Goal: Transaction & Acquisition: Purchase product/service

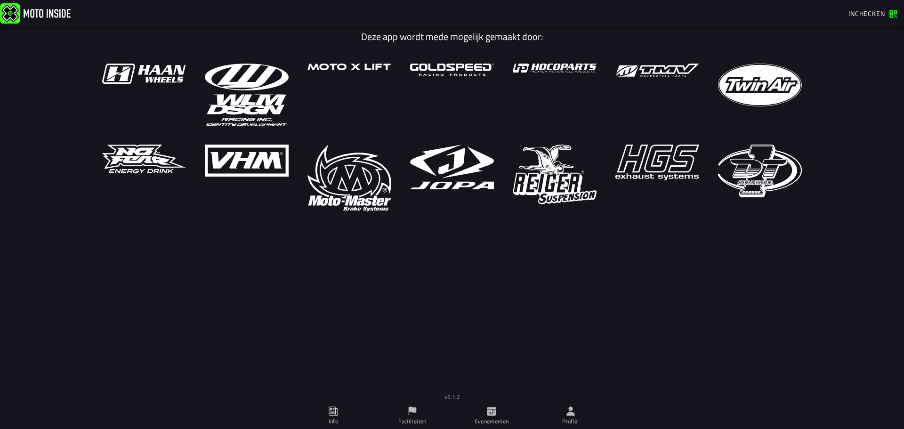
click at [577, 406] on span "Profiel" at bounding box center [571, 416] width 68 height 26
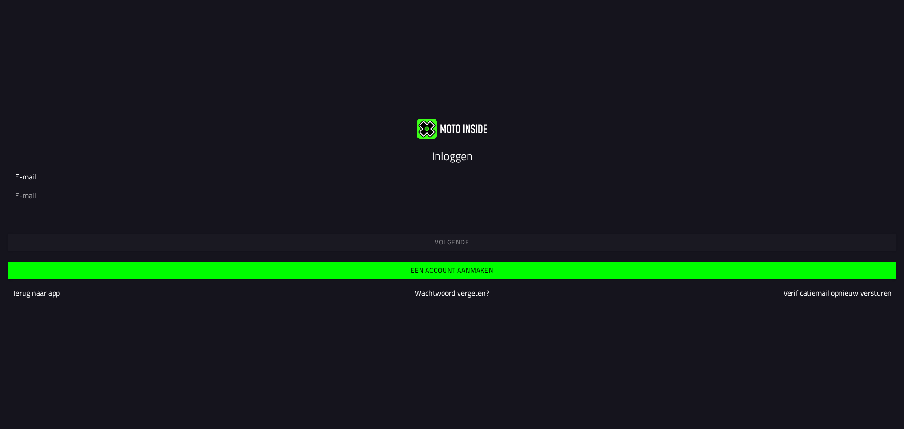
click at [467, 198] on input "email" at bounding box center [452, 195] width 874 height 11
type input "a"
type input "[EMAIL_ADDRESS][DOMAIN_NAME]"
click at [470, 242] on span "Volgende" at bounding box center [452, 242] width 872 height 7
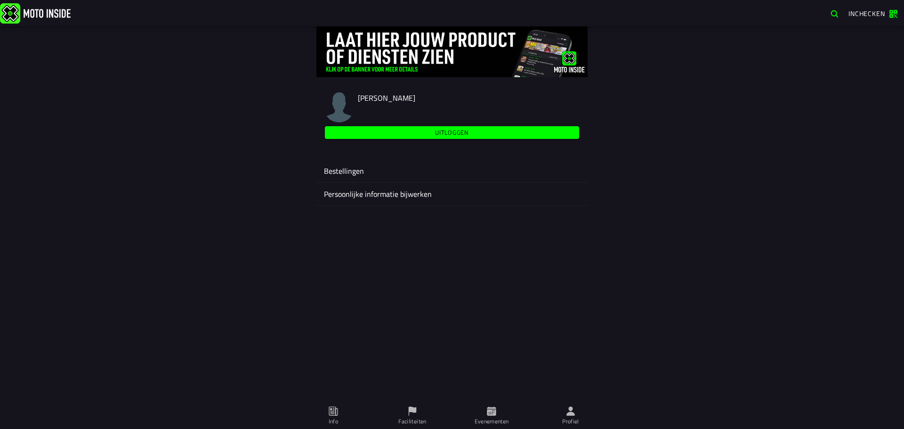
click at [498, 418] on ion-label "Evenementen" at bounding box center [492, 421] width 34 height 8
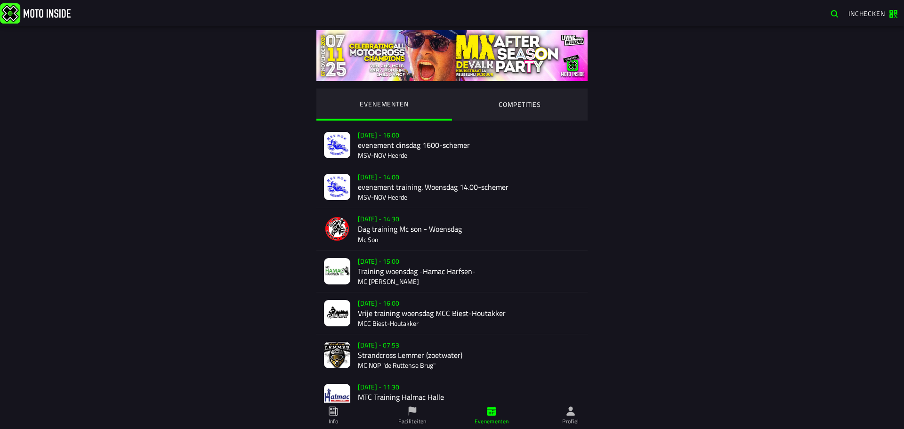
click at [491, 89] on ion-segment-button "COMPETITIES" at bounding box center [520, 105] width 136 height 32
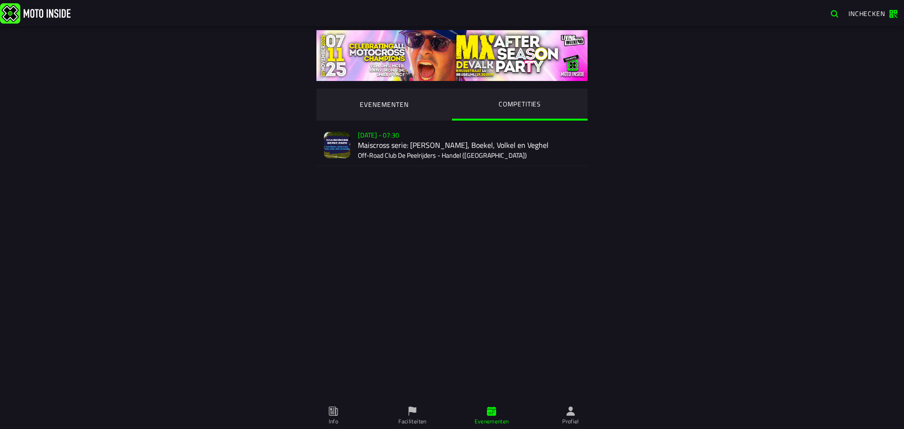
click at [514, 145] on div "Verkoop nog niet gestart [DATE] - 07:30 Maiscross serie: Handel, Boekel, Volkel…" at bounding box center [469, 144] width 222 height 41
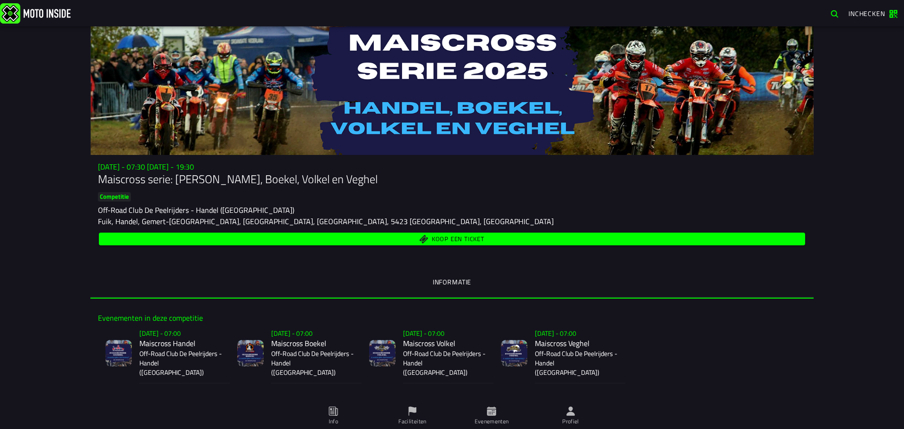
click at [462, 236] on span "Koop een ticket" at bounding box center [458, 239] width 53 height 6
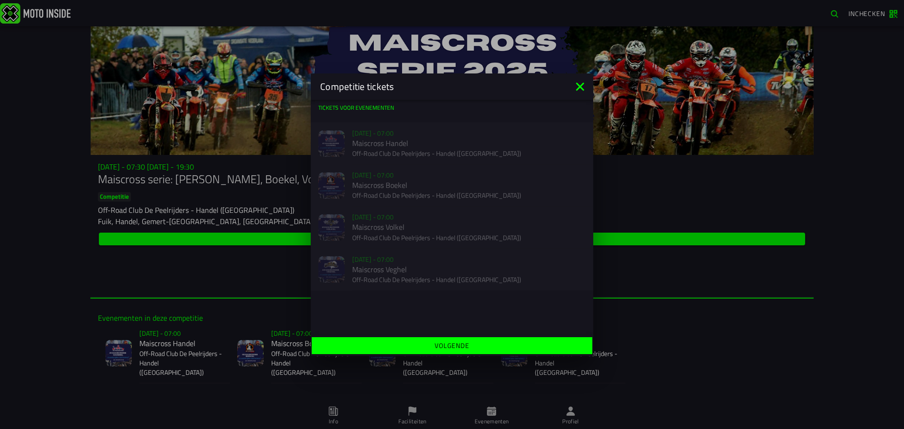
click at [424, 138] on div "Verkoop nog niet gestart [DATE] - 07:00 Maiscross Handel Off-Road Club De Peelr…" at bounding box center [452, 143] width 282 height 42
click at [427, 185] on div "Verkoop nog niet gestart [DATE] - 07:00 Maiscross Boekel Off-Road Club De Peelr…" at bounding box center [452, 185] width 282 height 42
click at [429, 243] on div "Verkoop nog niet gestart [DATE] - 07:00 Maiscross Volkel Off-Road Club De Peelr…" at bounding box center [452, 227] width 282 height 42
drag, startPoint x: 454, startPoint y: 342, endPoint x: 454, endPoint y: 337, distance: 5.2
click at [0, 0] on slot "Volgende" at bounding box center [0, 0] width 0 height 0
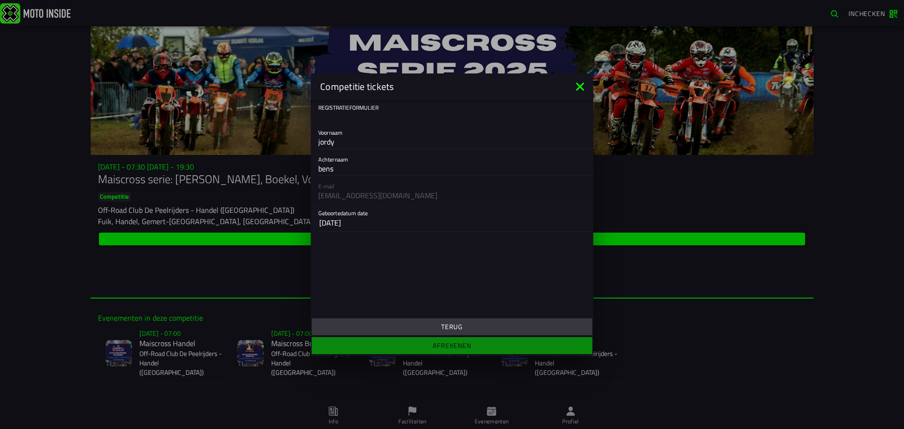
click at [578, 88] on icon at bounding box center [579, 86] width 15 height 15
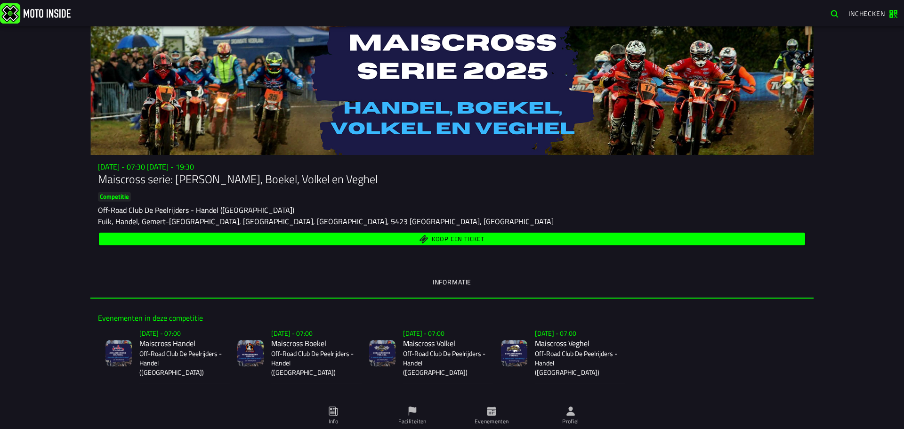
click at [470, 236] on span "Koop een ticket" at bounding box center [458, 239] width 53 height 6
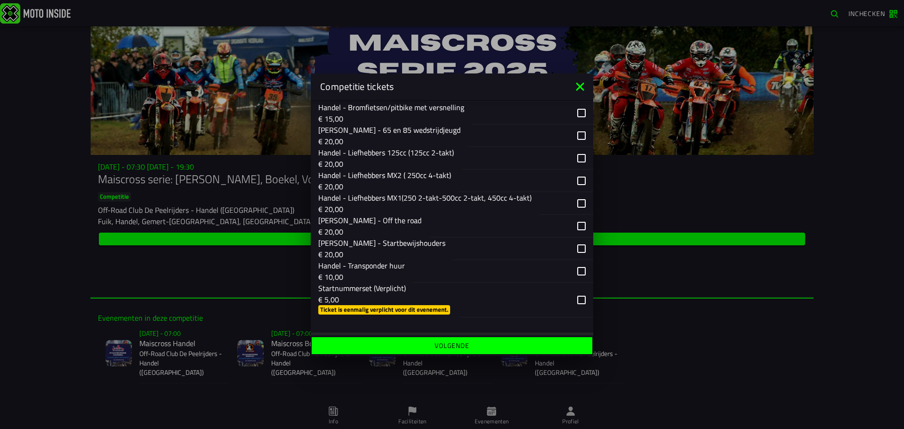
scroll to position [224, 0]
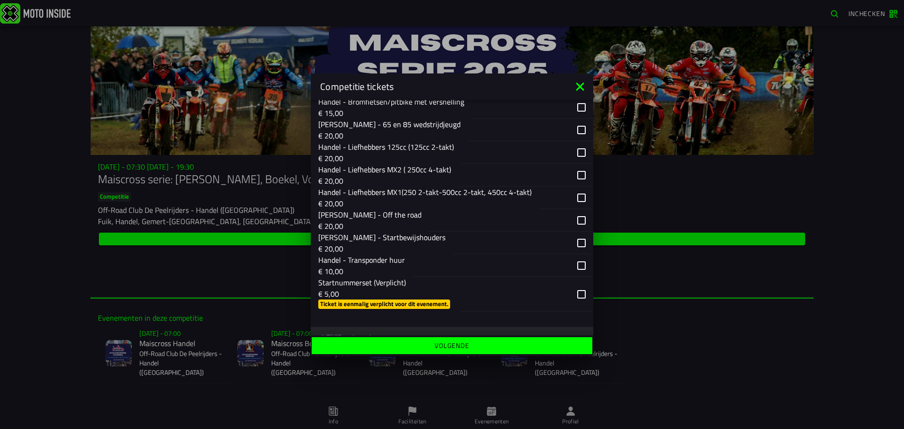
click at [574, 220] on div "button" at bounding box center [511, 220] width 164 height 23
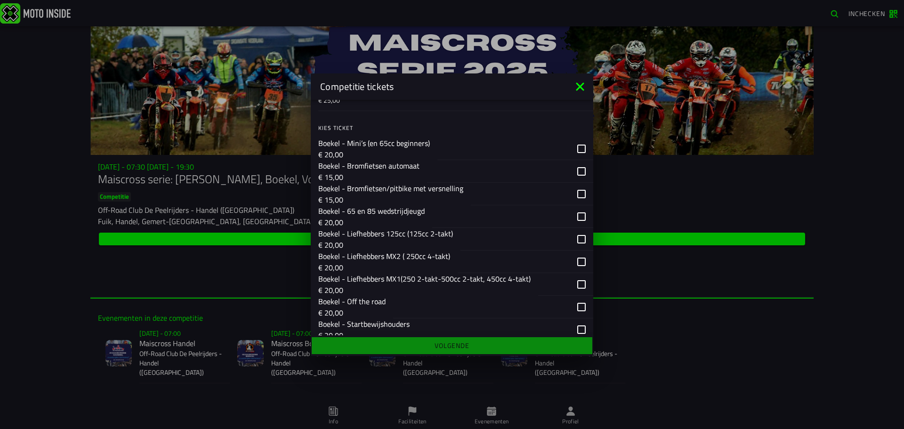
scroll to position [694, 0]
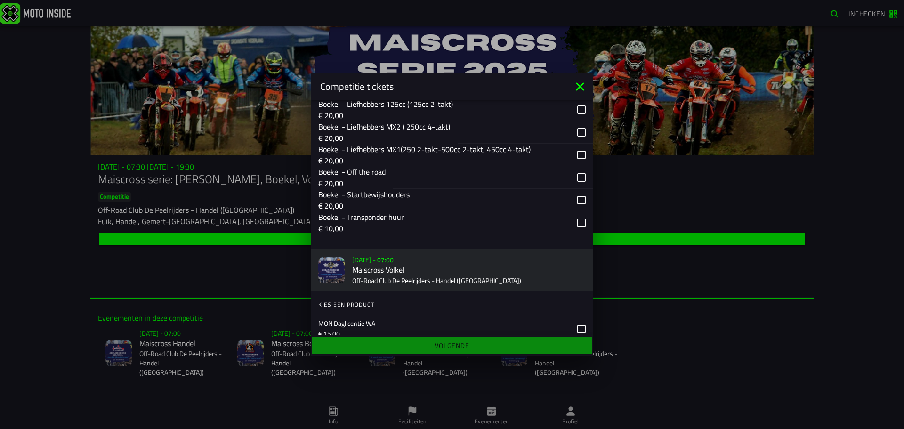
click at [573, 173] on div "button" at bounding box center [493, 177] width 200 height 23
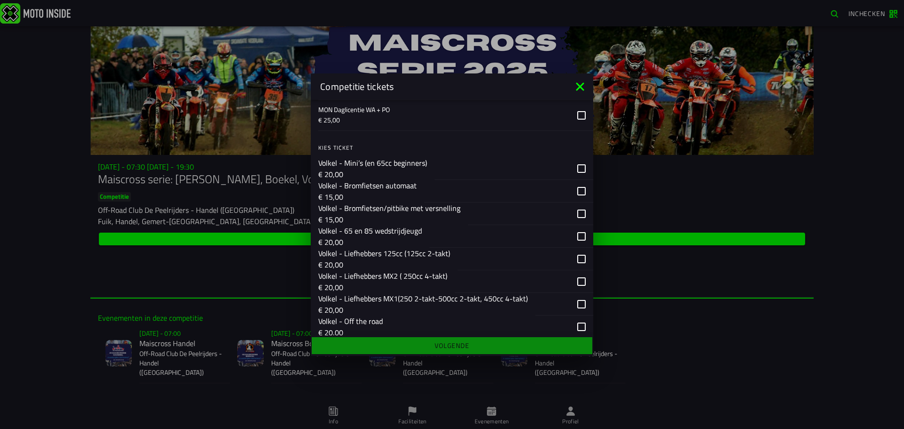
scroll to position [1024, 0]
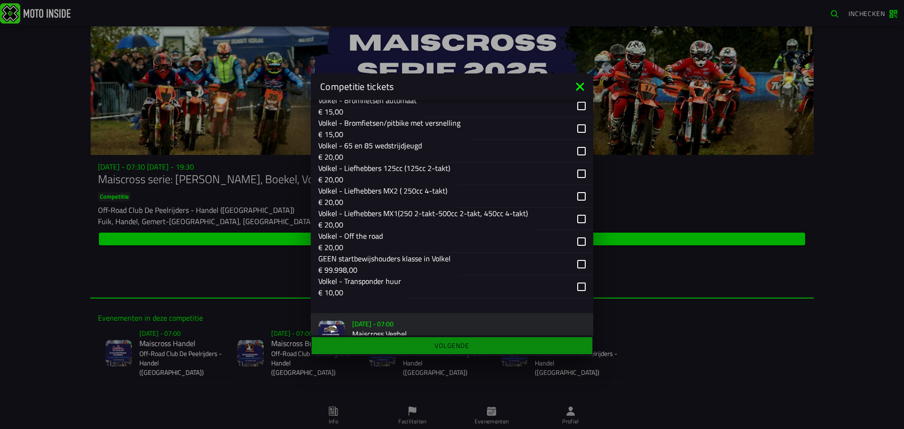
click at [578, 238] on div "button" at bounding box center [491, 241] width 203 height 23
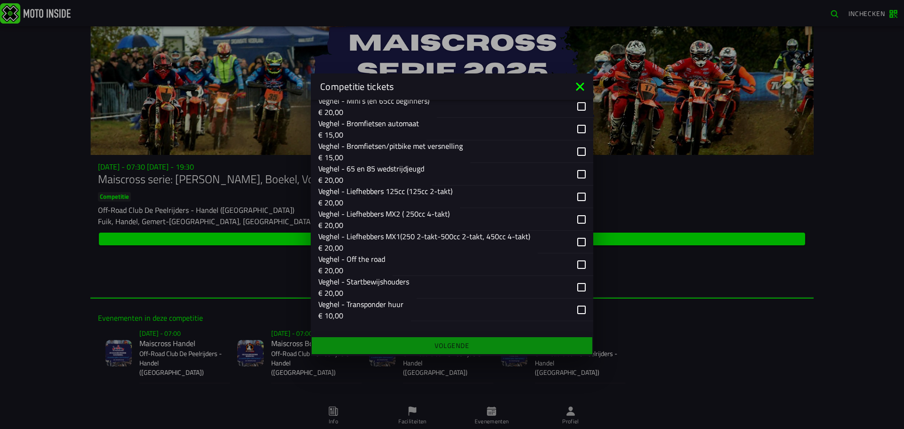
scroll to position [1399, 0]
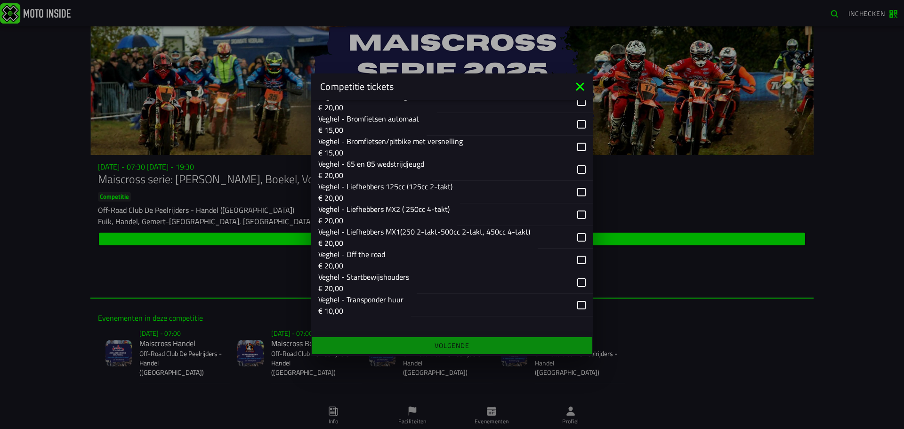
click at [575, 257] on div "button" at bounding box center [493, 259] width 201 height 23
drag, startPoint x: 476, startPoint y: 344, endPoint x: 484, endPoint y: 317, distance: 28.0
click at [475, 344] on ion-footer "Volgende" at bounding box center [452, 345] width 282 height 21
drag, startPoint x: 511, startPoint y: 306, endPoint x: 514, endPoint y: 300, distance: 6.7
click at [511, 306] on div "button" at bounding box center [490, 304] width 159 height 22
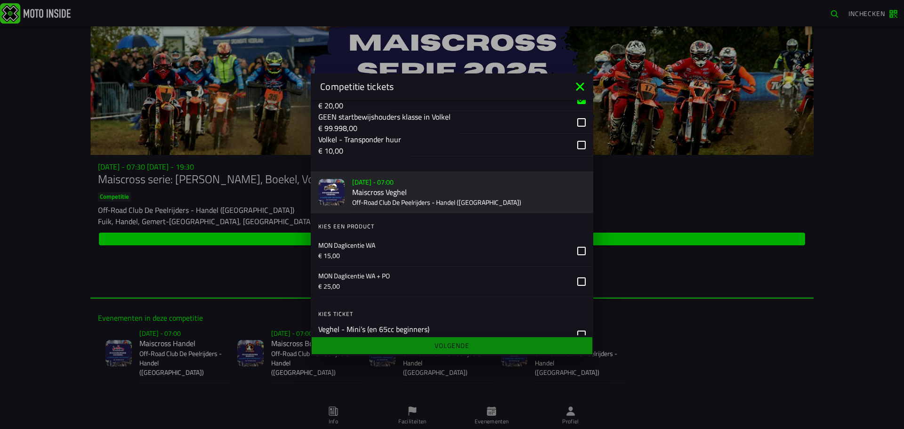
scroll to position [1140, 0]
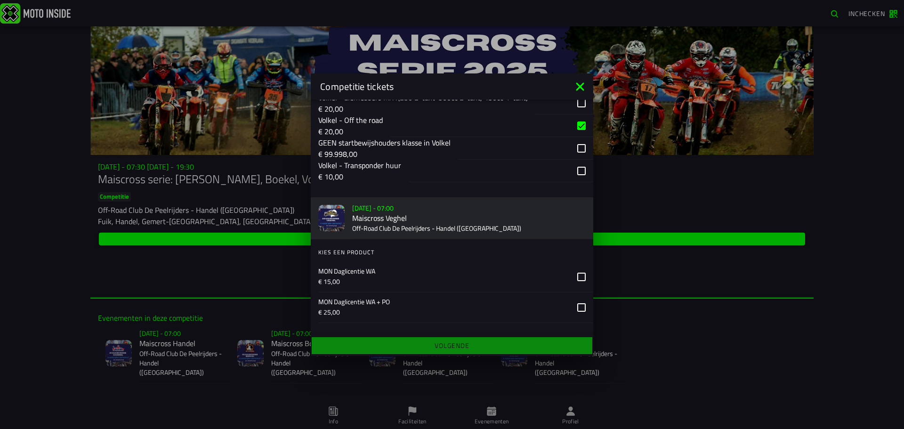
click at [523, 177] on div "button" at bounding box center [489, 170] width 161 height 22
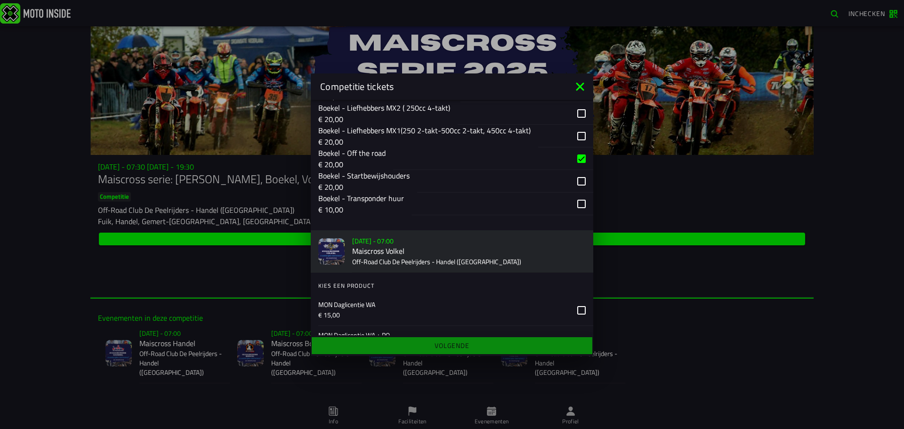
scroll to position [704, 0]
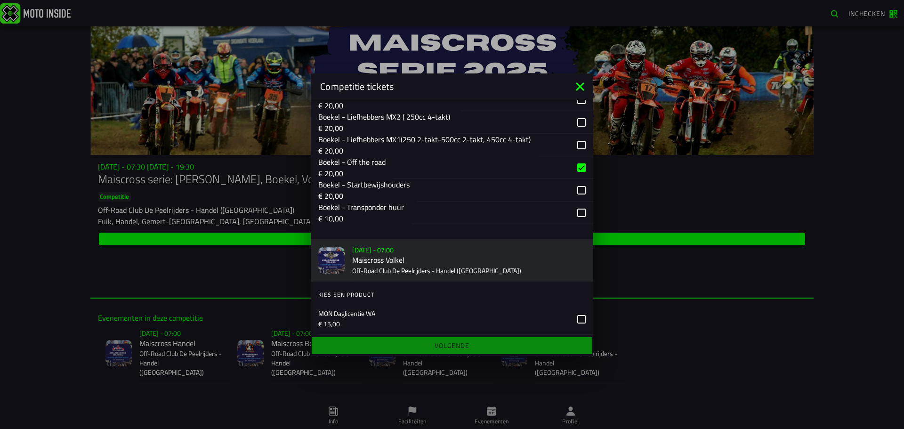
click at [528, 207] on div "button" at bounding box center [490, 212] width 158 height 22
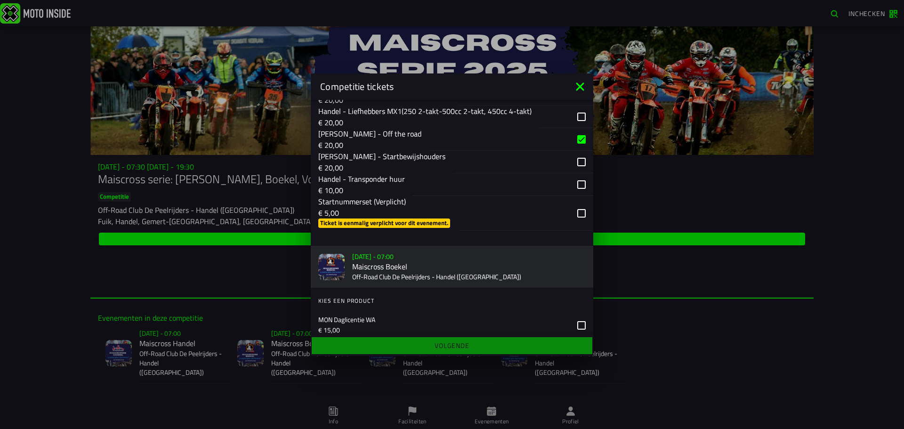
scroll to position [304, 0]
click at [527, 180] on div "button" at bounding box center [490, 185] width 157 height 22
click at [529, 213] on div "button" at bounding box center [514, 213] width 110 height 34
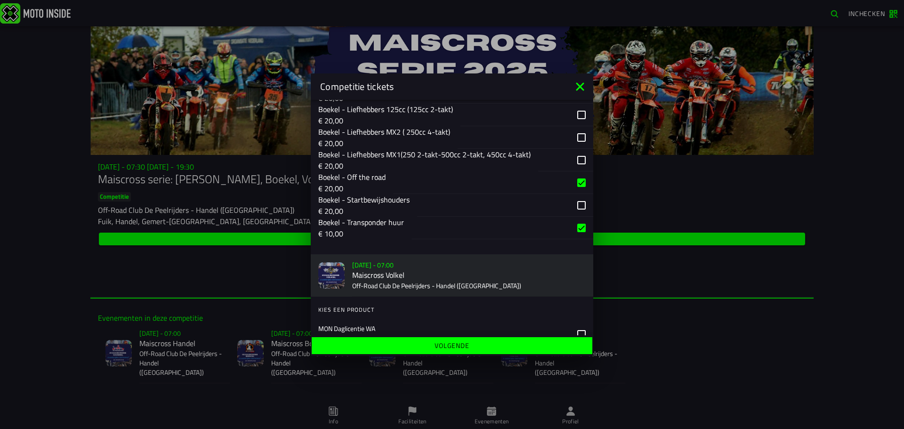
scroll to position [834, 0]
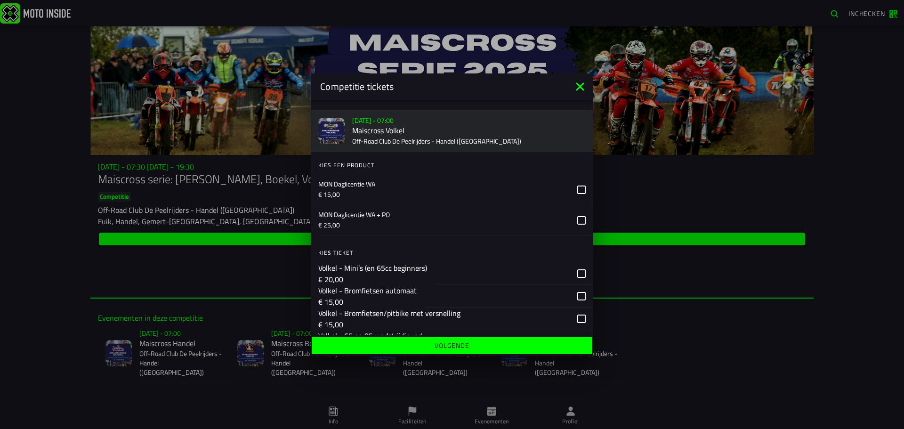
click at [480, 336] on ion-footer "Volgende" at bounding box center [452, 345] width 282 height 21
click at [482, 342] on button "Volgende" at bounding box center [452, 345] width 281 height 17
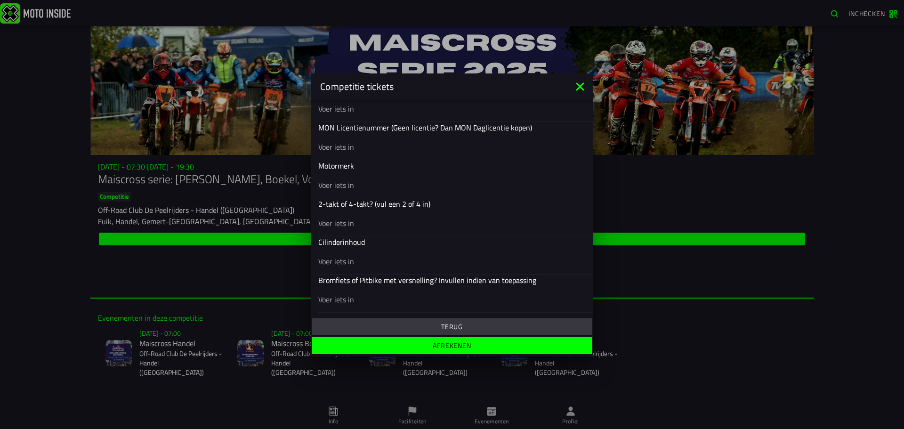
click at [386, 153] on div at bounding box center [451, 146] width 267 height 26
click at [386, 152] on input "text" at bounding box center [451, 146] width 267 height 11
click at [385, 147] on input "text" at bounding box center [451, 146] width 267 height 11
type input "22511"
click at [357, 189] on input "text" at bounding box center [451, 184] width 267 height 11
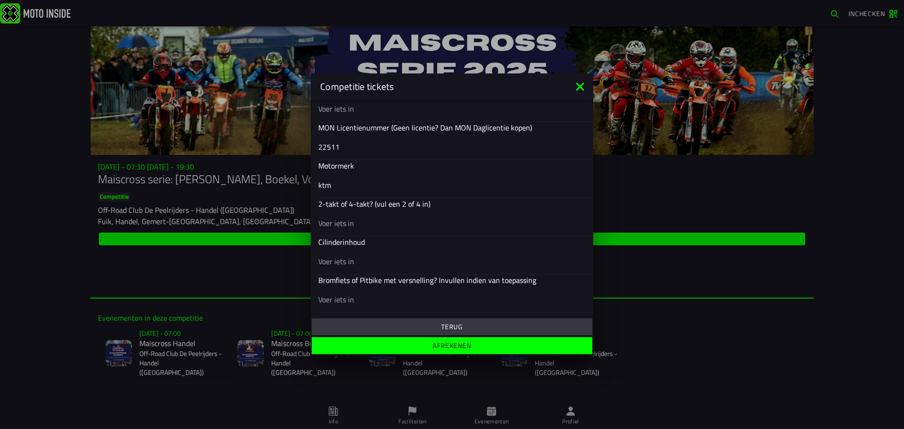
type input "ktm"
click at [358, 223] on input "text" at bounding box center [451, 222] width 267 height 11
type input "4"
click at [347, 260] on input "text" at bounding box center [451, 260] width 267 height 11
type input "450"
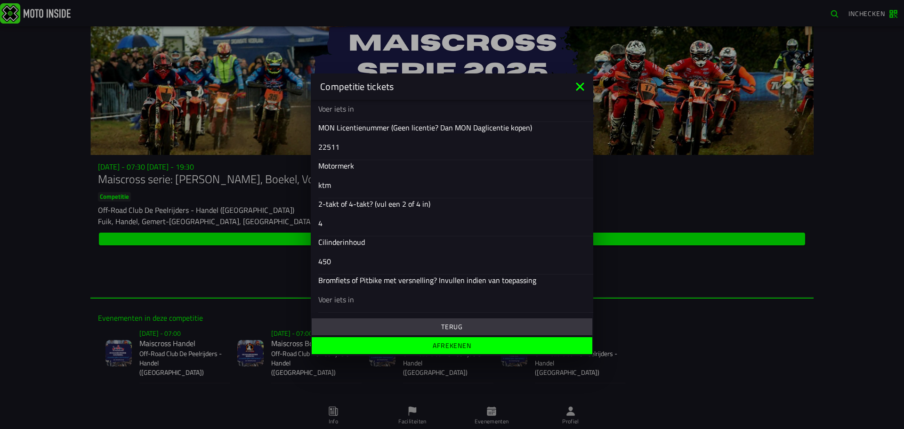
click at [0, 0] on slot "Afrekenen" at bounding box center [0, 0] width 0 height 0
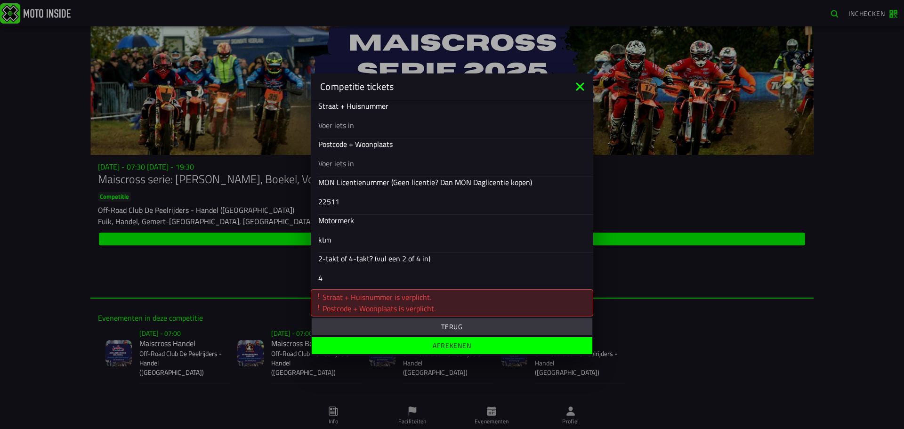
scroll to position [207, 0]
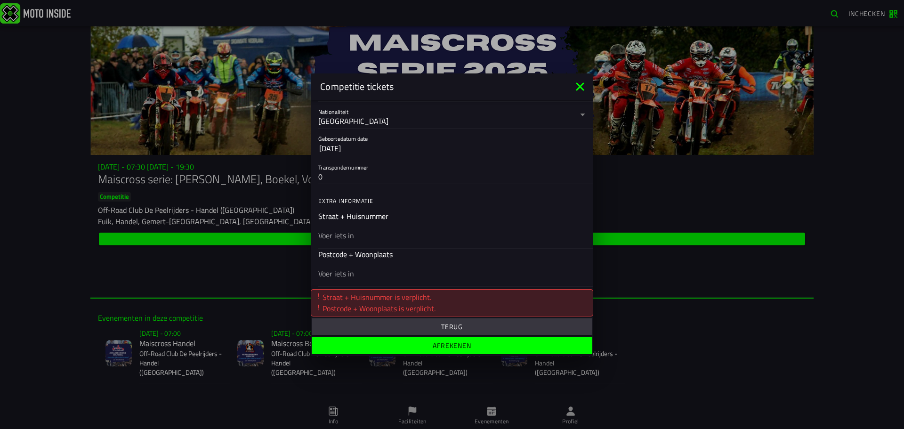
click at [365, 236] on input "text" at bounding box center [451, 234] width 267 height 11
type input "hoefslah 7"
click at [376, 272] on input "text" at bounding box center [451, 272] width 267 height 11
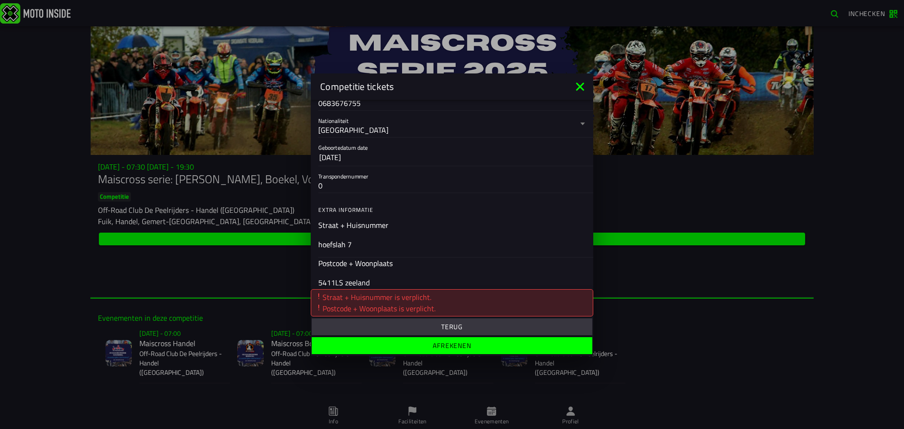
scroll to position [195, 0]
type input "5411LS zeeland"
click at [425, 347] on span "Afrekenen" at bounding box center [452, 345] width 266 height 7
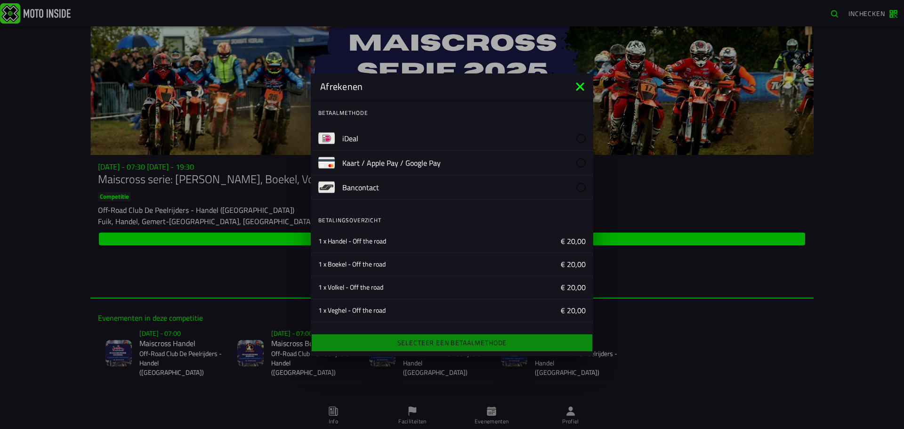
click at [372, 138] on label "iDeal" at bounding box center [463, 138] width 243 height 24
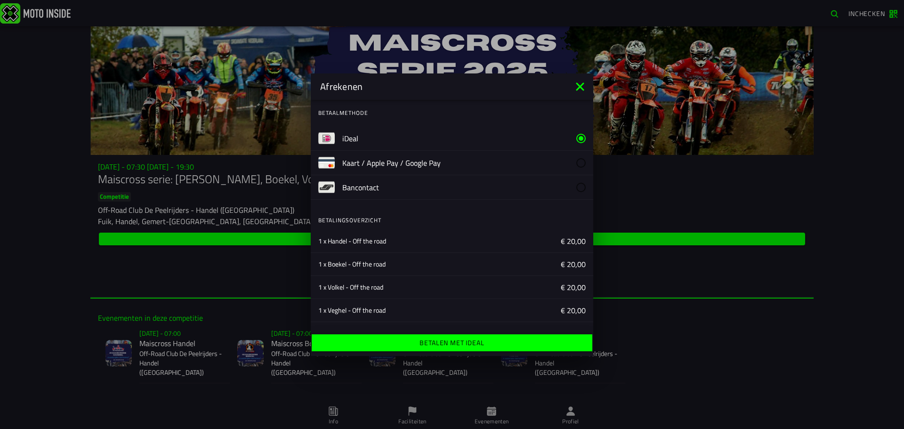
click at [425, 336] on button "Betalen met iDeal" at bounding box center [452, 342] width 281 height 17
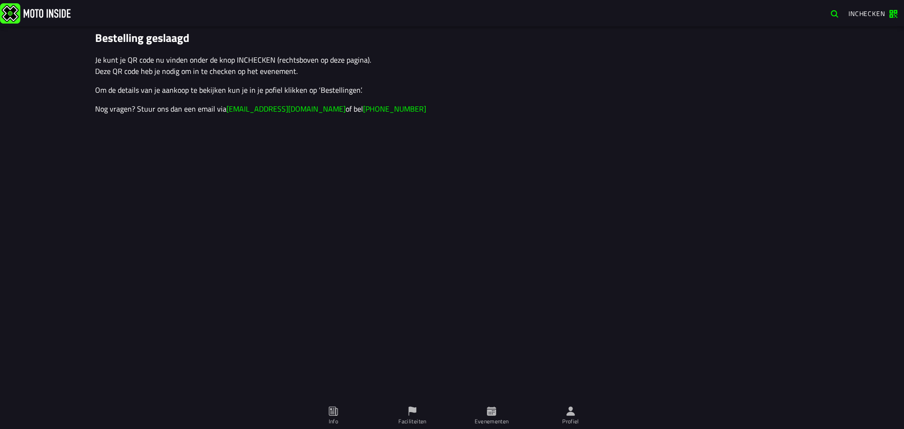
click at [491, 411] on icon at bounding box center [491, 410] width 9 height 9
